Goal: Navigation & Orientation: Find specific page/section

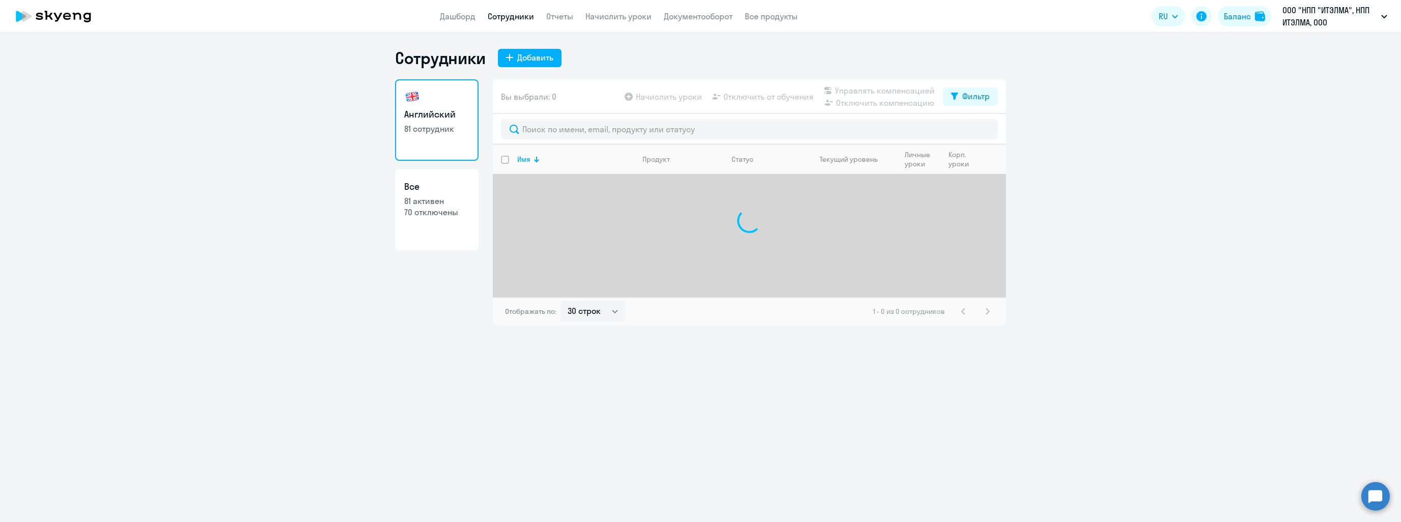
select select "30"
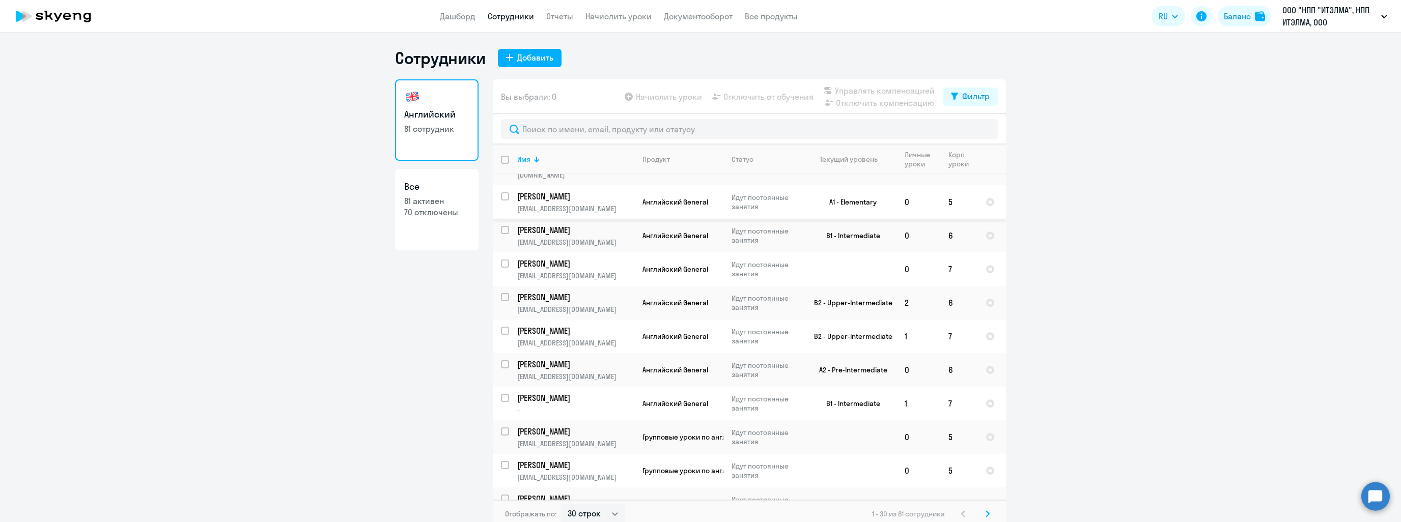
scroll to position [6, 0]
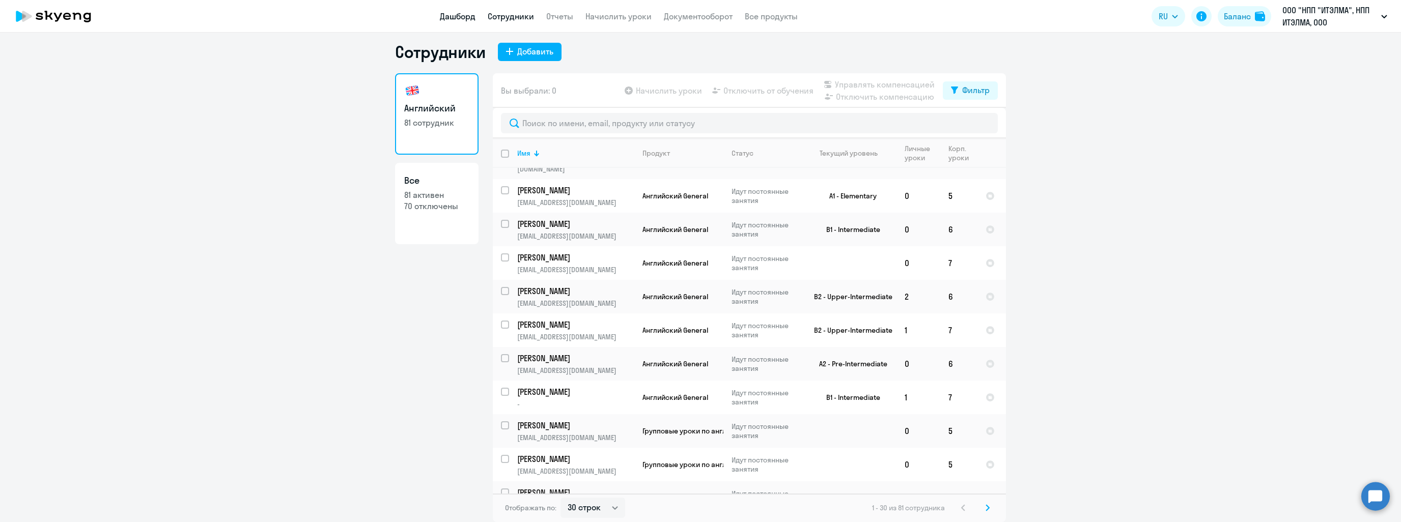
click at [454, 18] on link "Дашборд" at bounding box center [458, 16] width 36 height 10
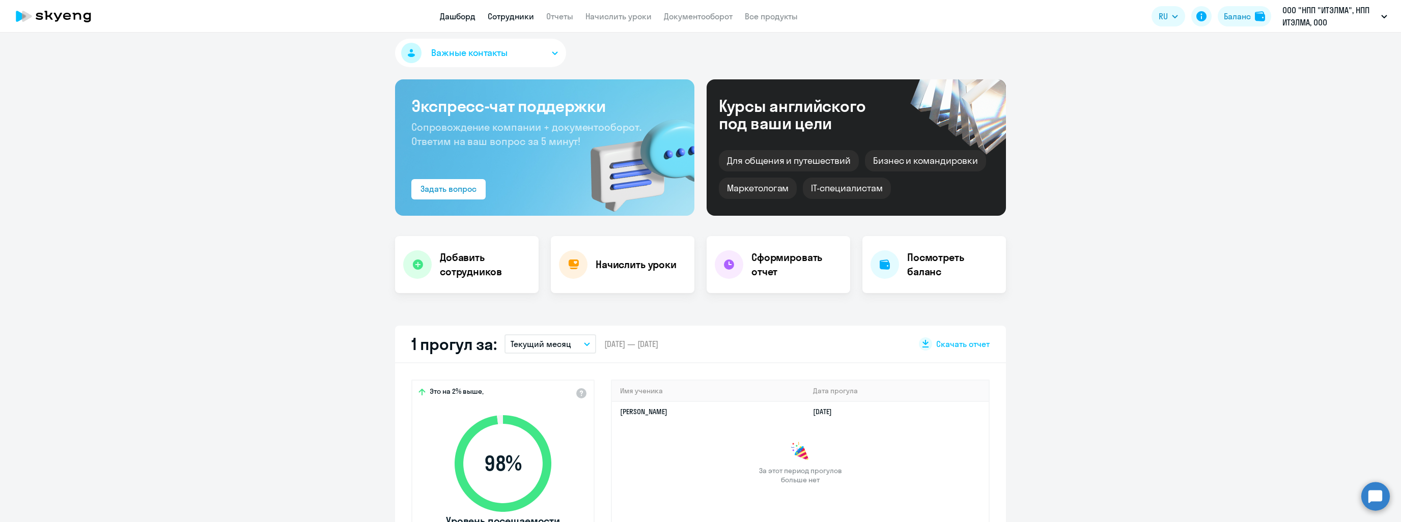
click at [502, 17] on link "Сотрудники" at bounding box center [511, 16] width 46 height 10
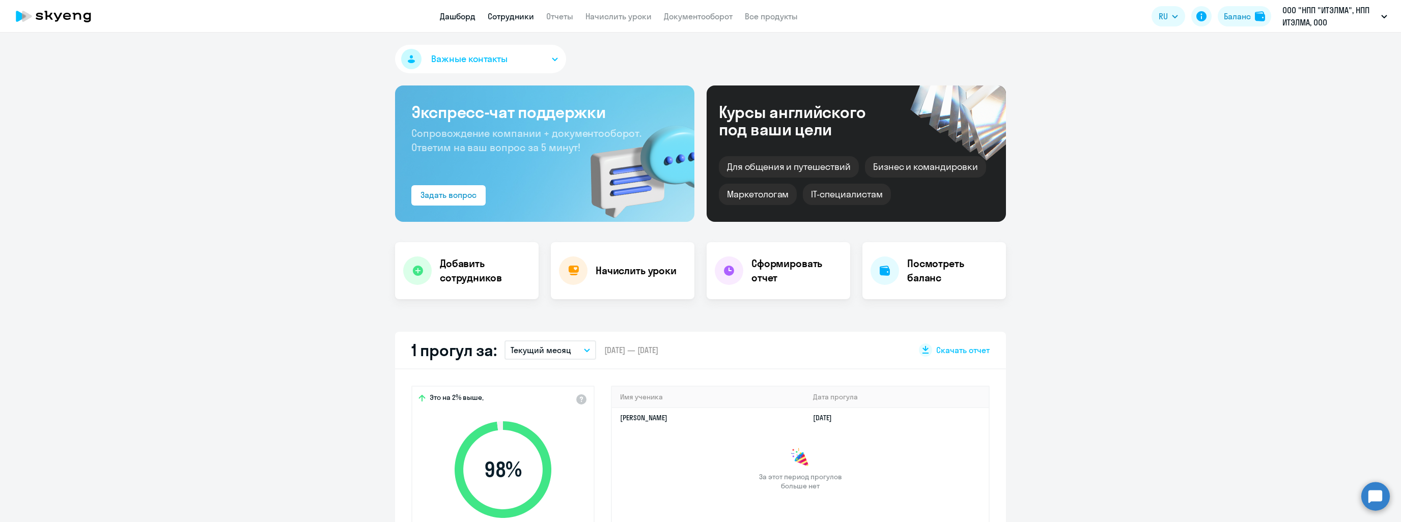
select select "30"
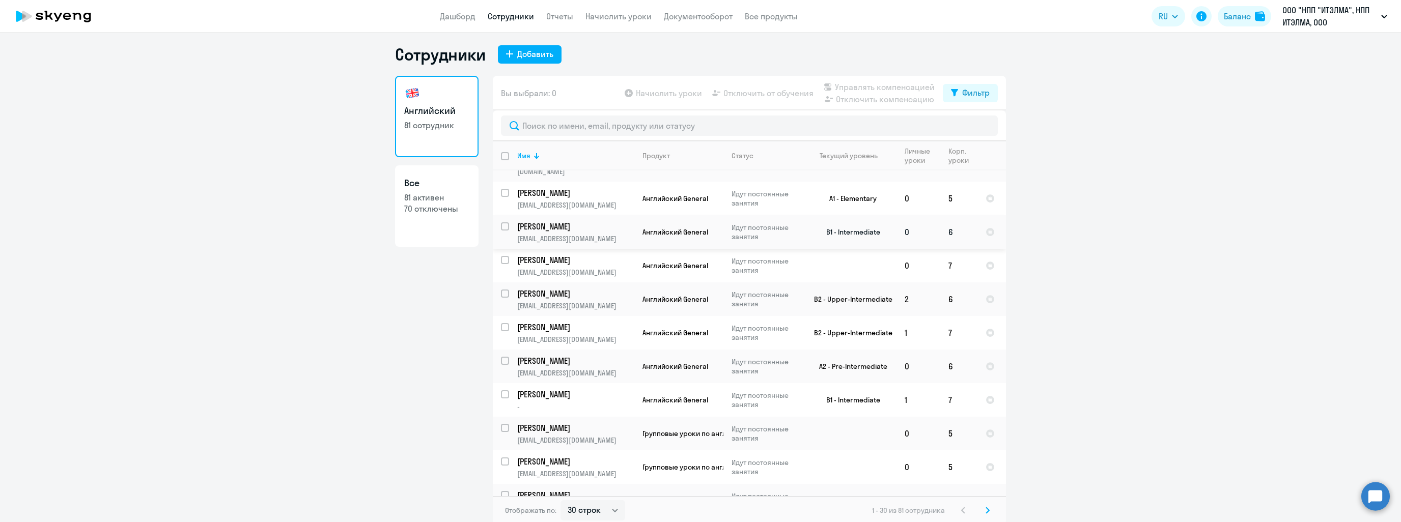
scroll to position [6, 0]
